Goal: Task Accomplishment & Management: Manage account settings

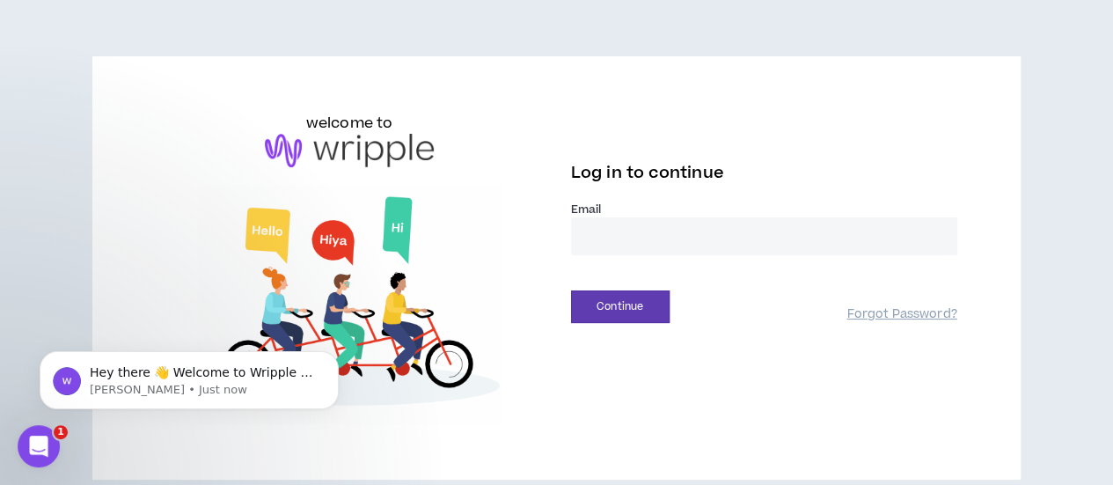
click at [637, 243] on input "email" at bounding box center [764, 236] width 386 height 38
type input "**********"
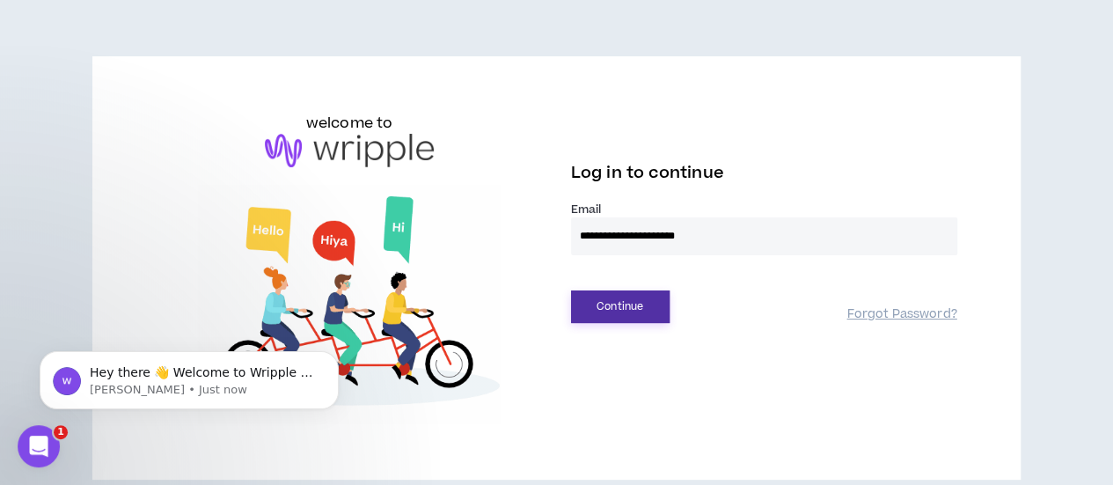
click at [635, 309] on button "Continue" at bounding box center [620, 306] width 99 height 33
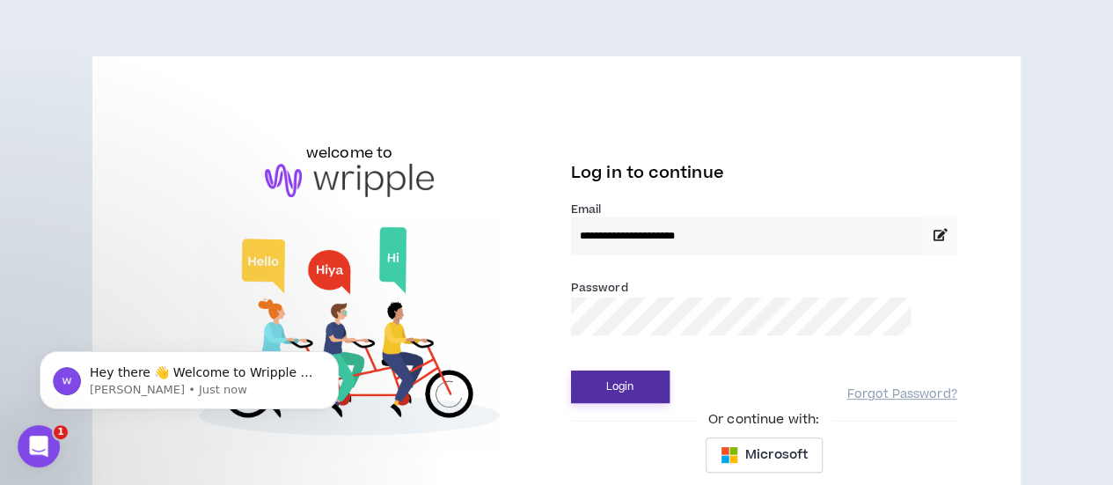
click at [634, 390] on button "Login" at bounding box center [620, 386] width 99 height 33
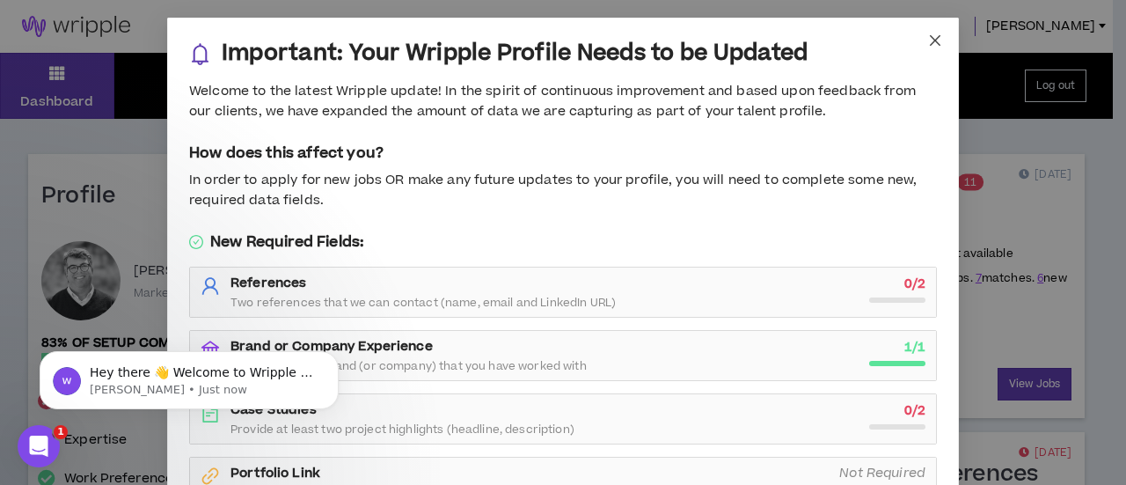
click at [930, 41] on icon "close" at bounding box center [935, 40] width 11 height 11
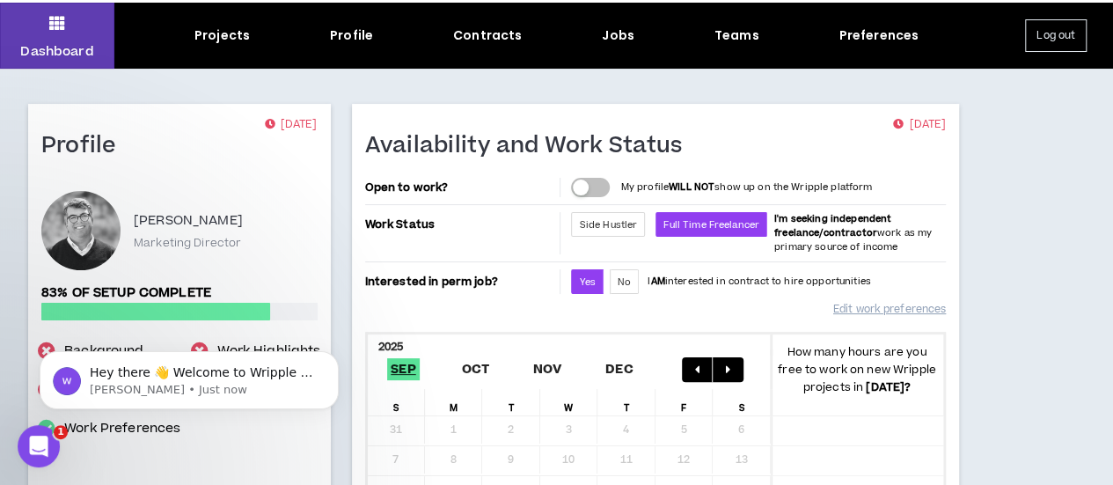
scroll to position [88, 0]
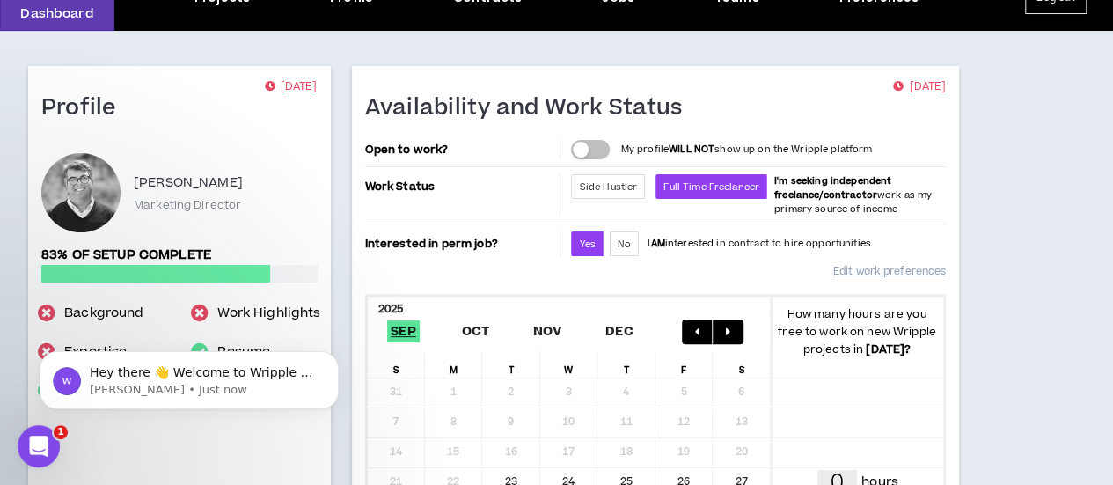
click at [572, 150] on button "button" at bounding box center [590, 149] width 39 height 19
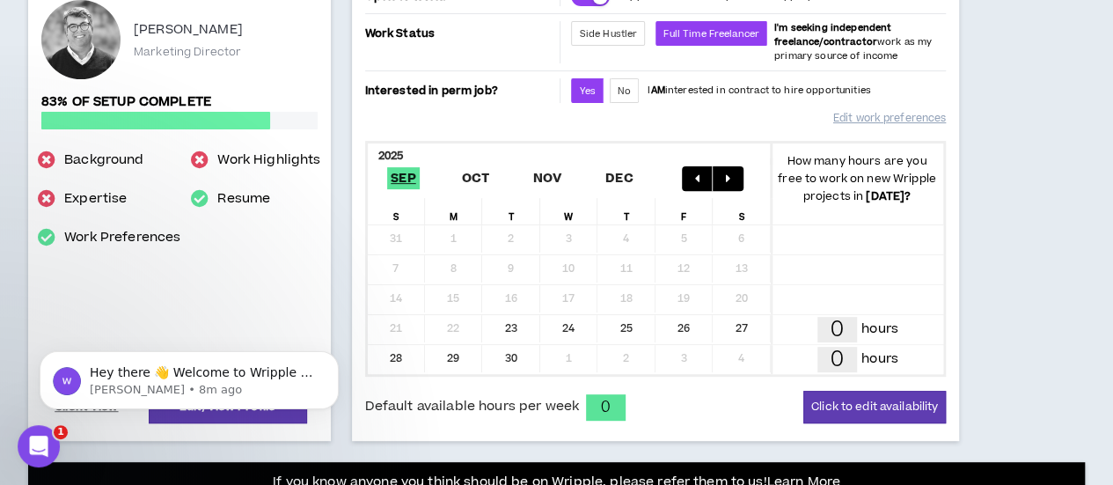
scroll to position [264, 0]
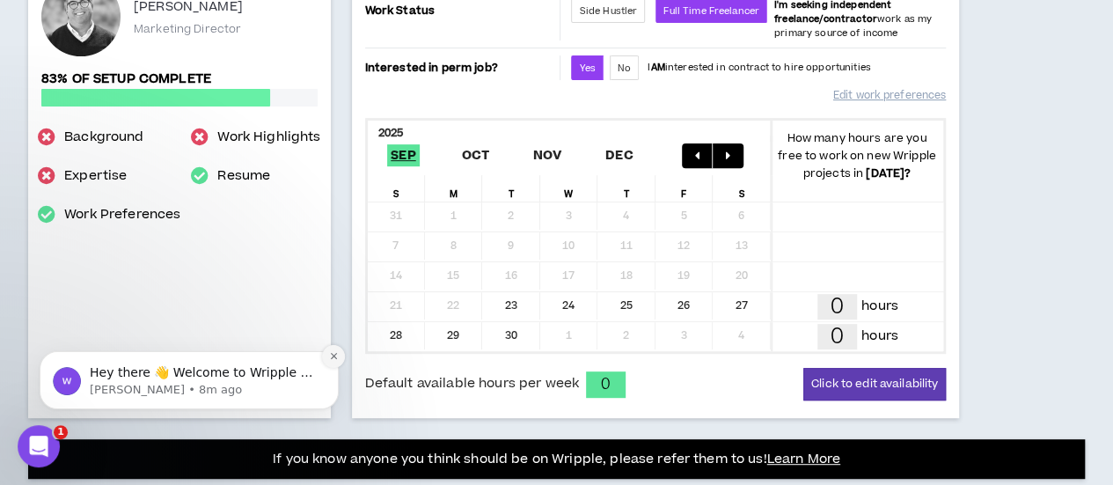
click at [333, 355] on icon "Dismiss notification" at bounding box center [334, 356] width 10 height 10
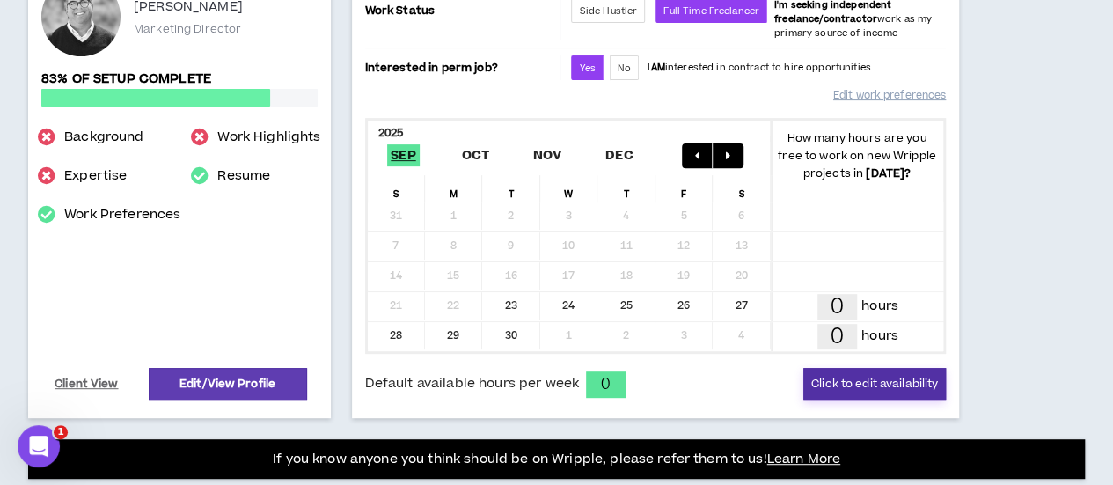
click at [803, 400] on button "Click to edit availability" at bounding box center [874, 384] width 143 height 33
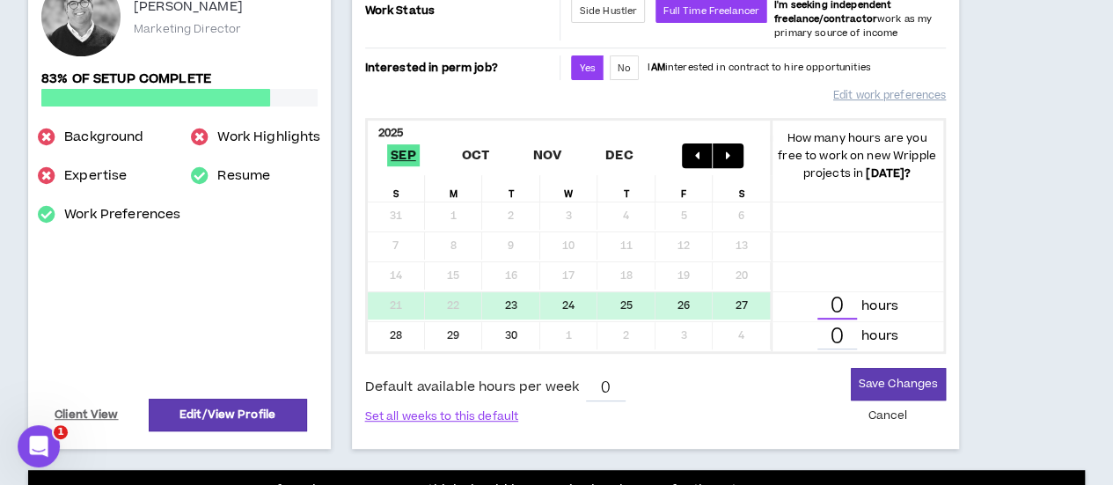
click at [817, 319] on input "0" at bounding box center [837, 307] width 40 height 26
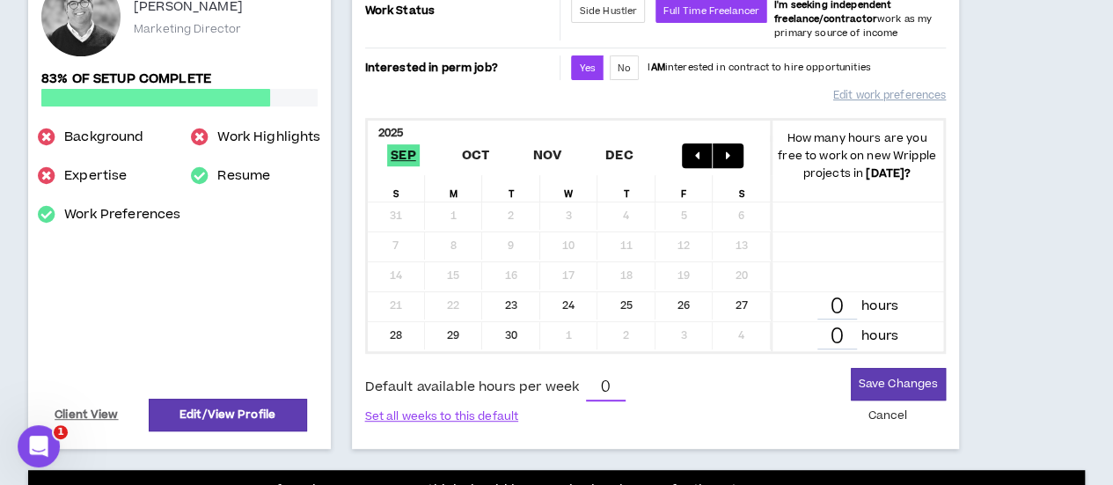
click at [597, 401] on input "0" at bounding box center [606, 388] width 40 height 26
type input "20"
click at [851, 400] on button "Save Changes" at bounding box center [898, 384] width 95 height 33
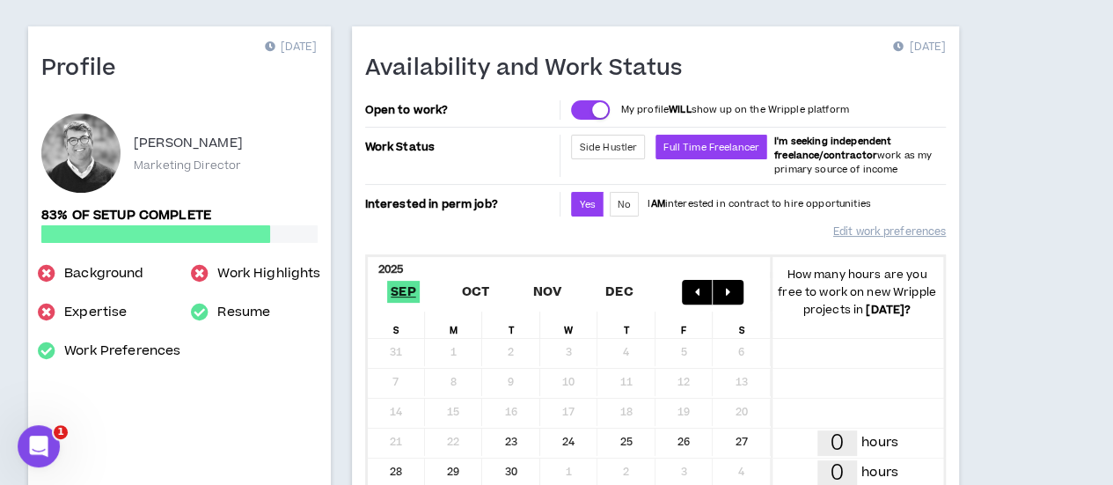
scroll to position [88, 0]
